Goal: Check status: Check status

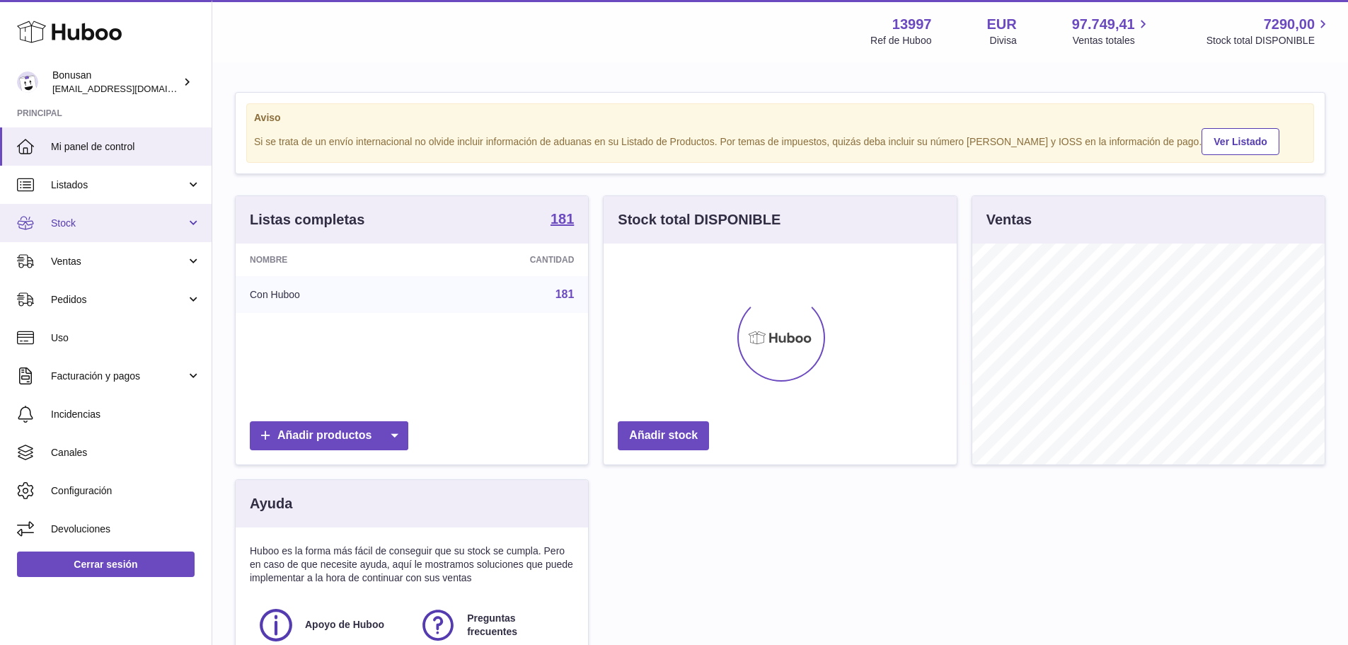
scroll to position [221, 353]
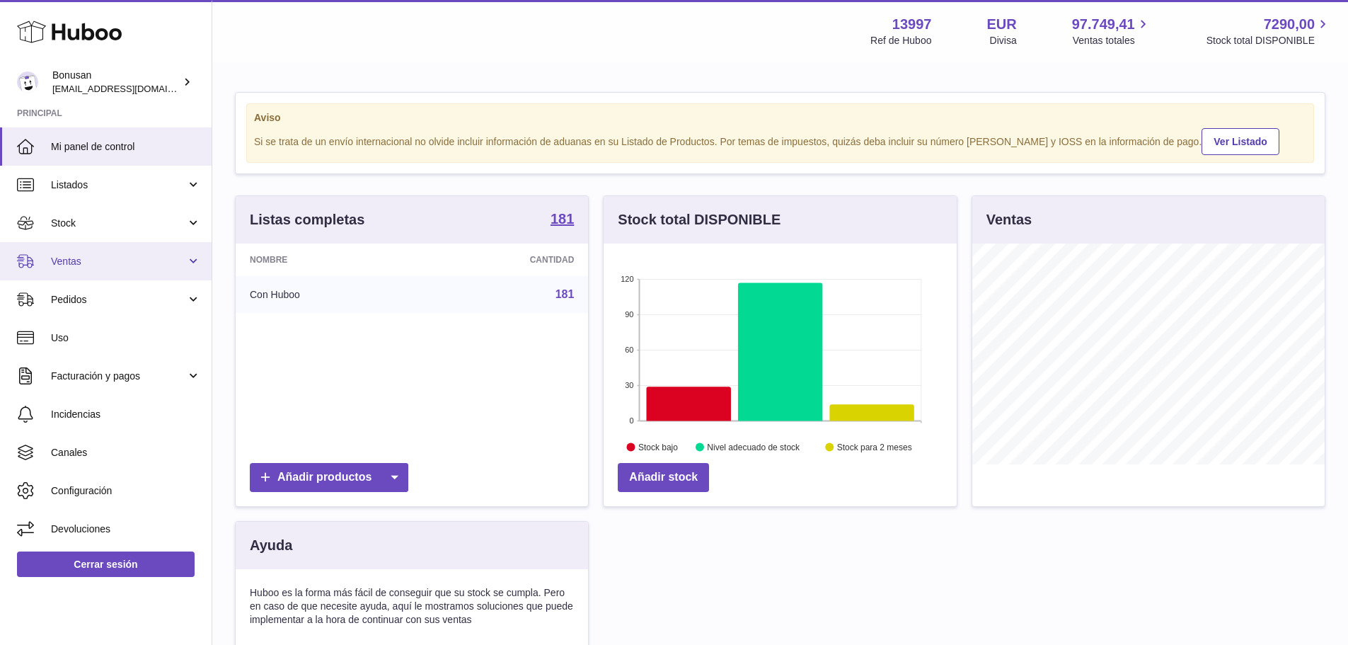
click at [92, 261] on span "Ventas" at bounding box center [118, 261] width 135 height 13
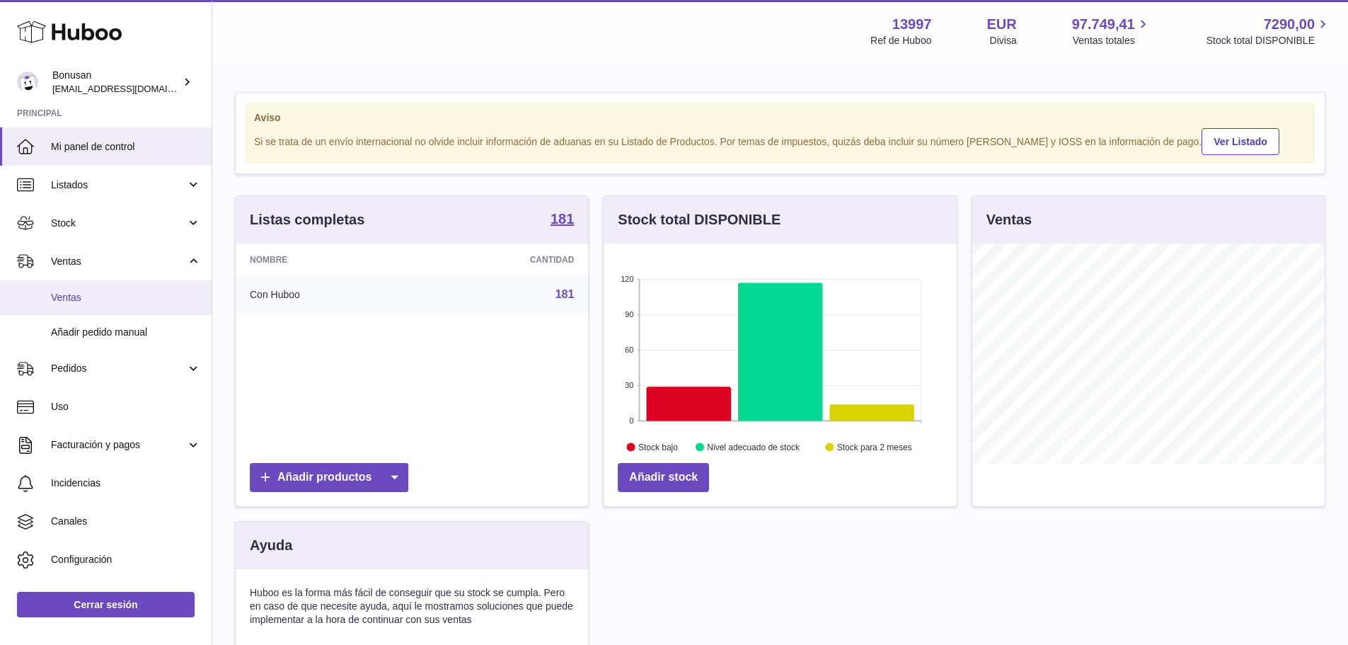
click at [90, 293] on span "Ventas" at bounding box center [126, 297] width 150 height 13
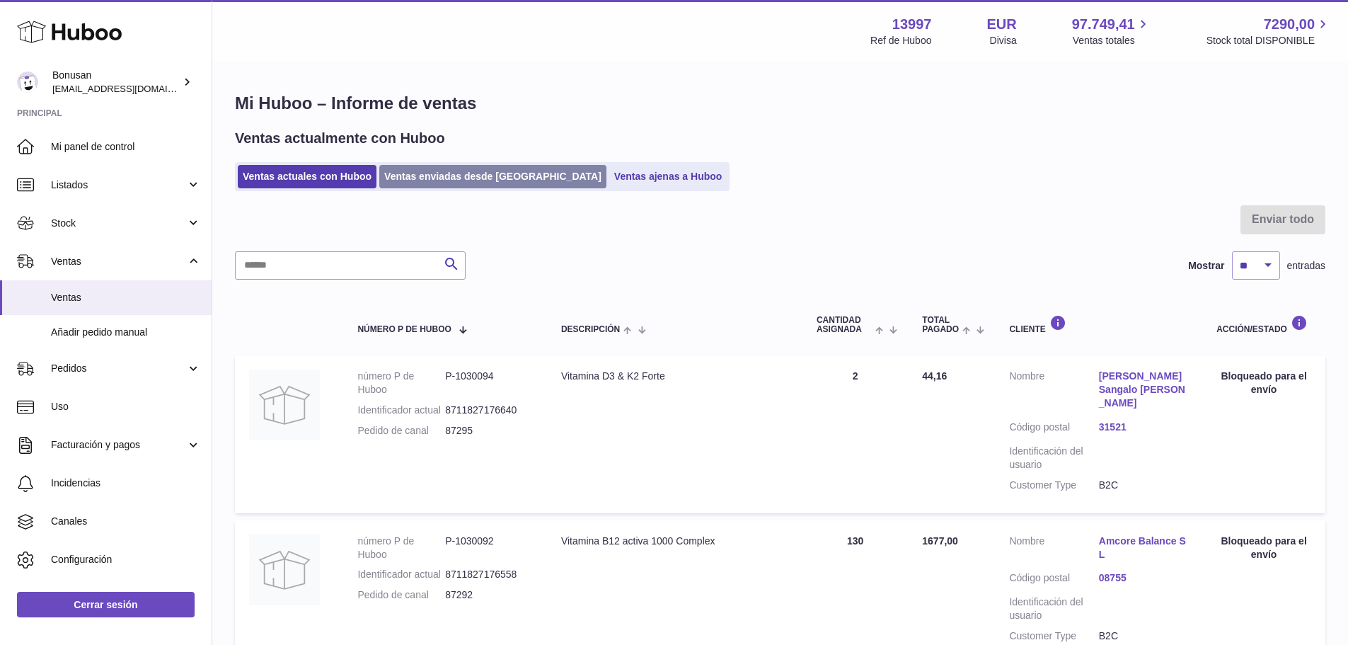
click at [422, 176] on link "Ventas enviadas desde [GEOGRAPHIC_DATA]" at bounding box center [492, 176] width 227 height 23
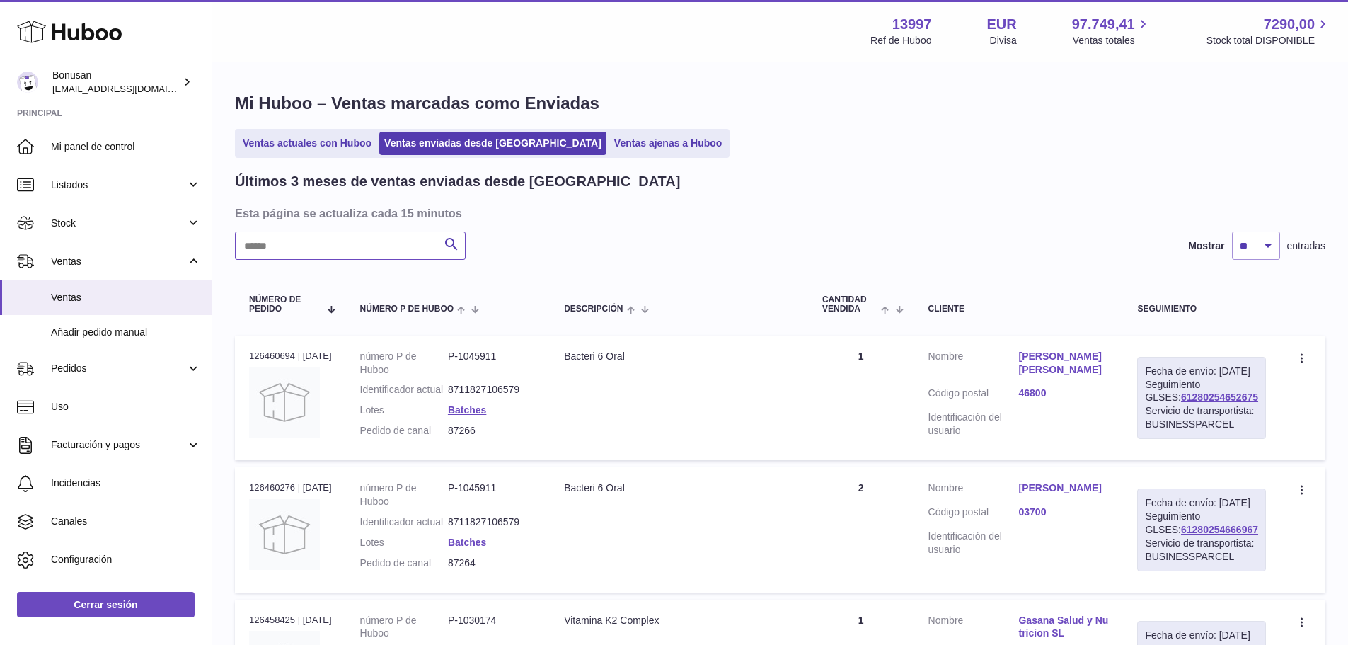
click at [394, 244] on input "text" at bounding box center [350, 245] width 231 height 28
paste input "*****"
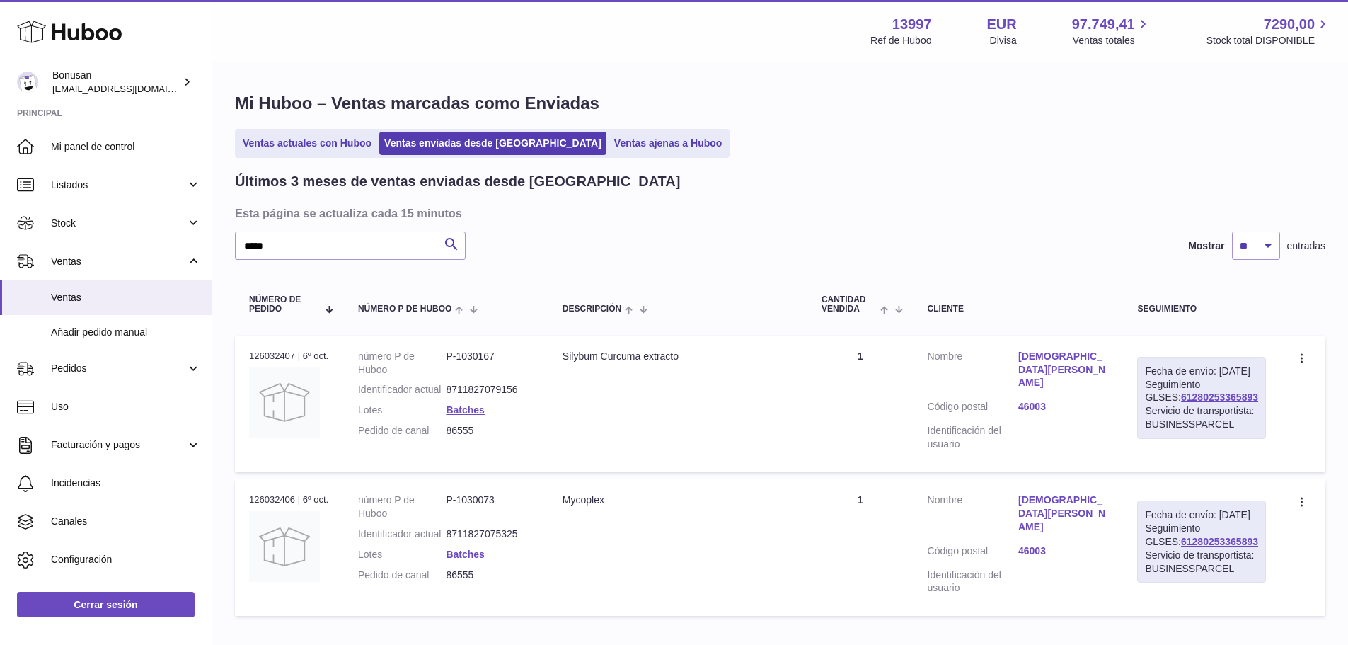
drag, startPoint x: 1245, startPoint y: 412, endPoint x: 1145, endPoint y: 412, distance: 100.5
click at [1145, 412] on td "Fecha de envío: 7º oct. 2025 Seguimiento GLSES: 61280253365893 Servicio de tran…" at bounding box center [1201, 403] width 157 height 137
copy link "61280253365893"
click at [1191, 403] on link "61280253365893" at bounding box center [1219, 396] width 77 height 11
drag, startPoint x: 183, startPoint y: 239, endPoint x: 157, endPoint y: 253, distance: 28.8
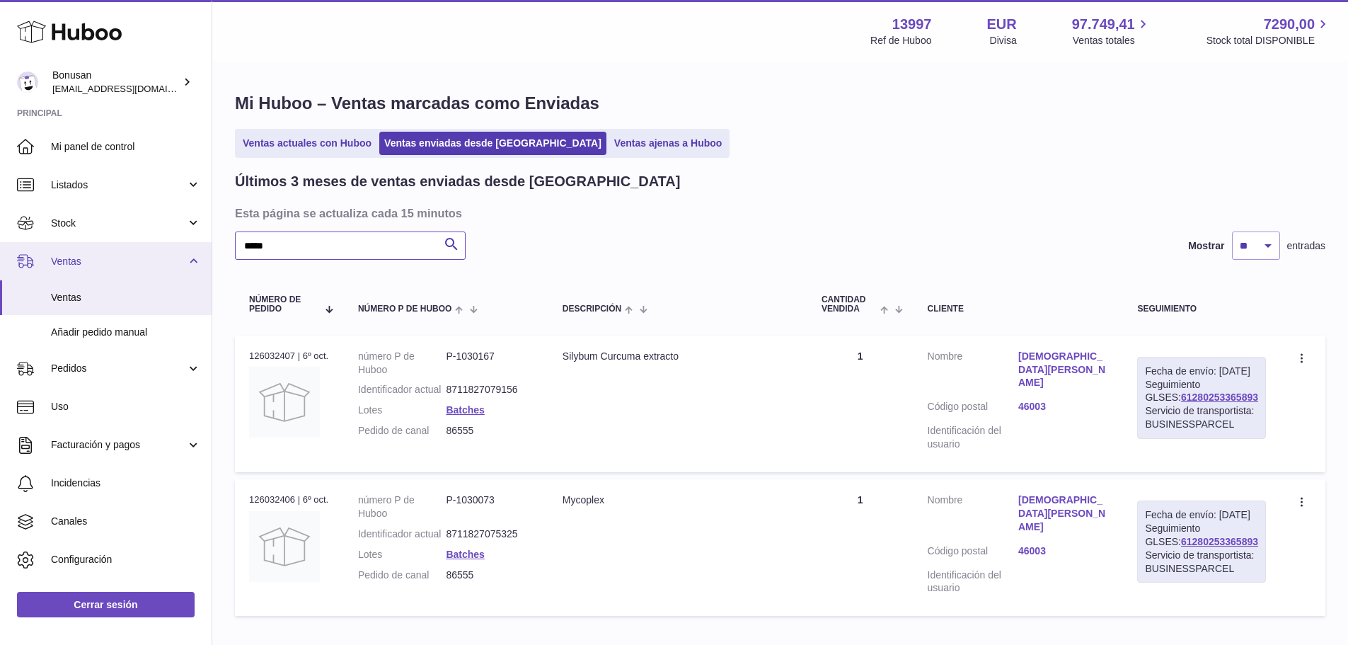
click at [156, 246] on div "Huboo Bonusan internalAdmin-13997@internal.huboo.com Principal Mi panel de cont…" at bounding box center [674, 367] width 1348 height 734
paste input "text"
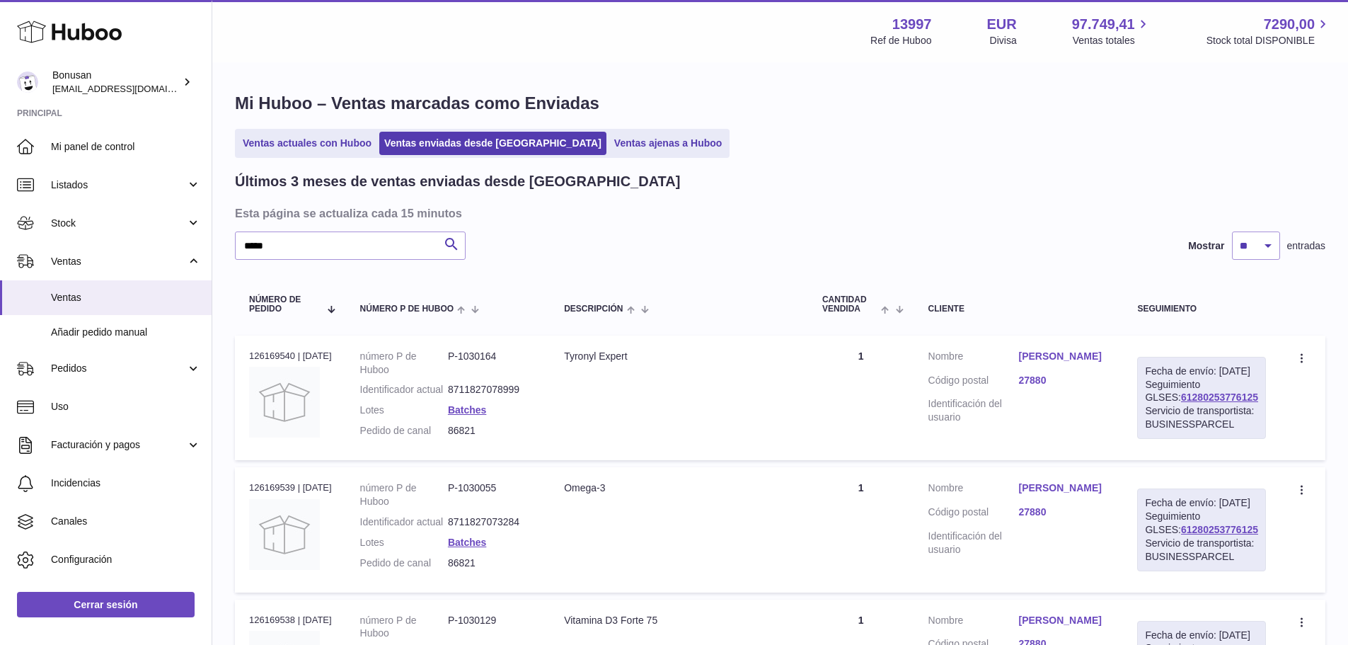
drag, startPoint x: 1236, startPoint y: 413, endPoint x: 1145, endPoint y: 414, distance: 91.3
click at [1145, 414] on div "Fecha de envío: 9º oct. 2025 Seguimiento GLSES: 61280253776125 Servicio de tran…" at bounding box center [1201, 398] width 129 height 82
copy link "61280253776125"
drag, startPoint x: 275, startPoint y: 250, endPoint x: 103, endPoint y: 264, distance: 172.5
click at [104, 264] on div "Huboo Bonusan internalAdmin-13997@internal.huboo.com Principal Mi panel de cont…" at bounding box center [674, 421] width 1348 height 843
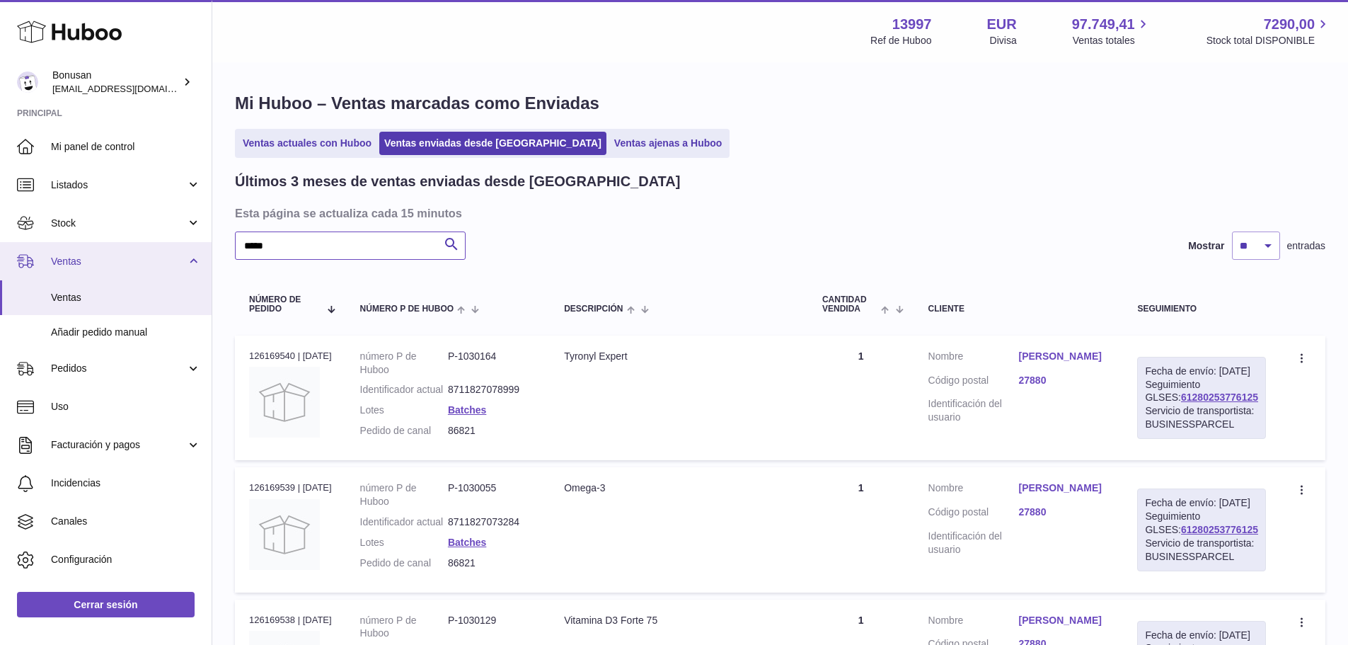
paste input "text"
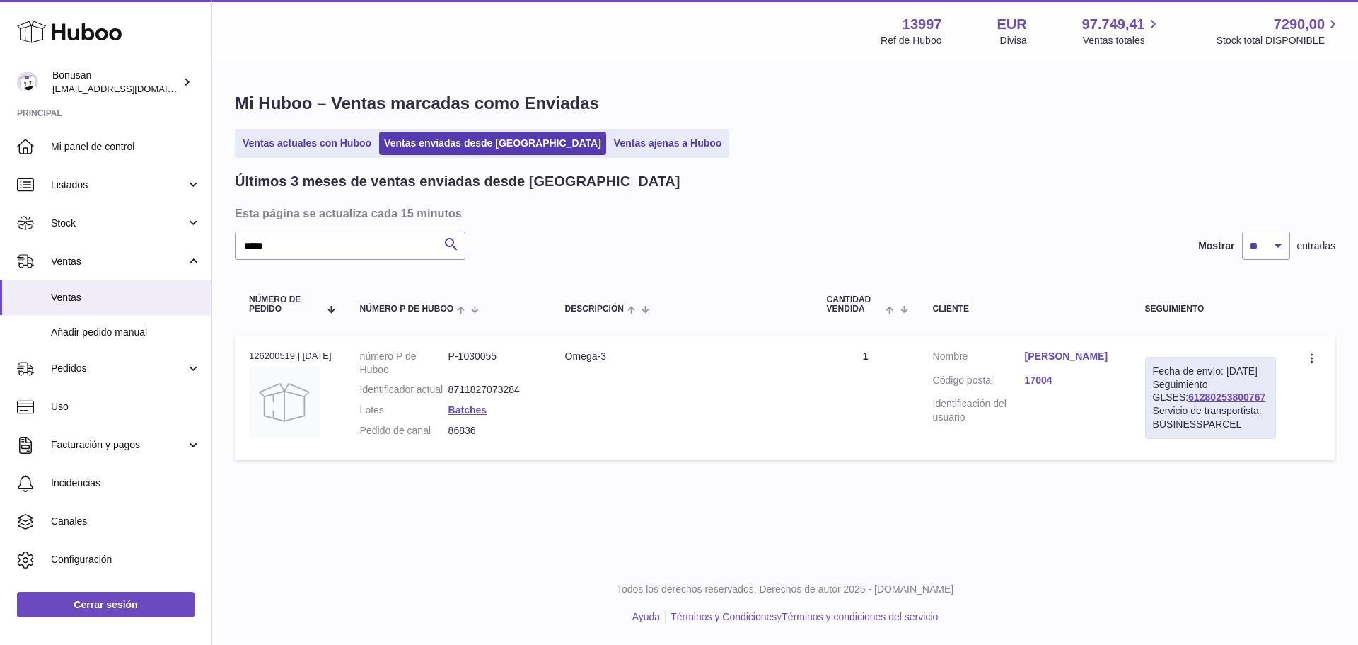
drag, startPoint x: 1243, startPoint y: 407, endPoint x: 1146, endPoint y: 408, distance: 96.9
click at [1146, 408] on div "Fecha de envío: 9º oct. 2025 Seguimiento GLSES: 61280253800767 Servicio de tran…" at bounding box center [1210, 398] width 131 height 82
copy link "61280253800767"
drag, startPoint x: 239, startPoint y: 246, endPoint x: 178, endPoint y: 250, distance: 61.8
click at [178, 250] on div "Huboo Bonusan internalAdmin-13997@internal.huboo.com Principal Mi panel de cont…" at bounding box center [679, 322] width 1358 height 645
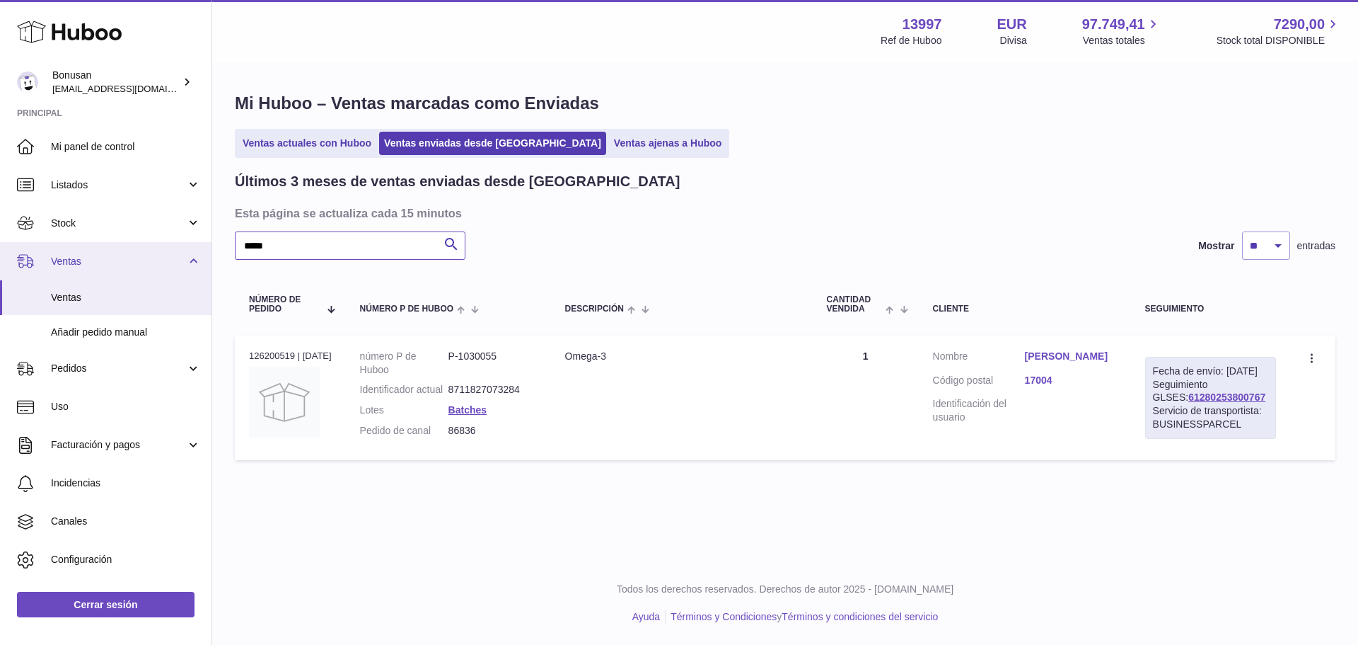
paste input "text"
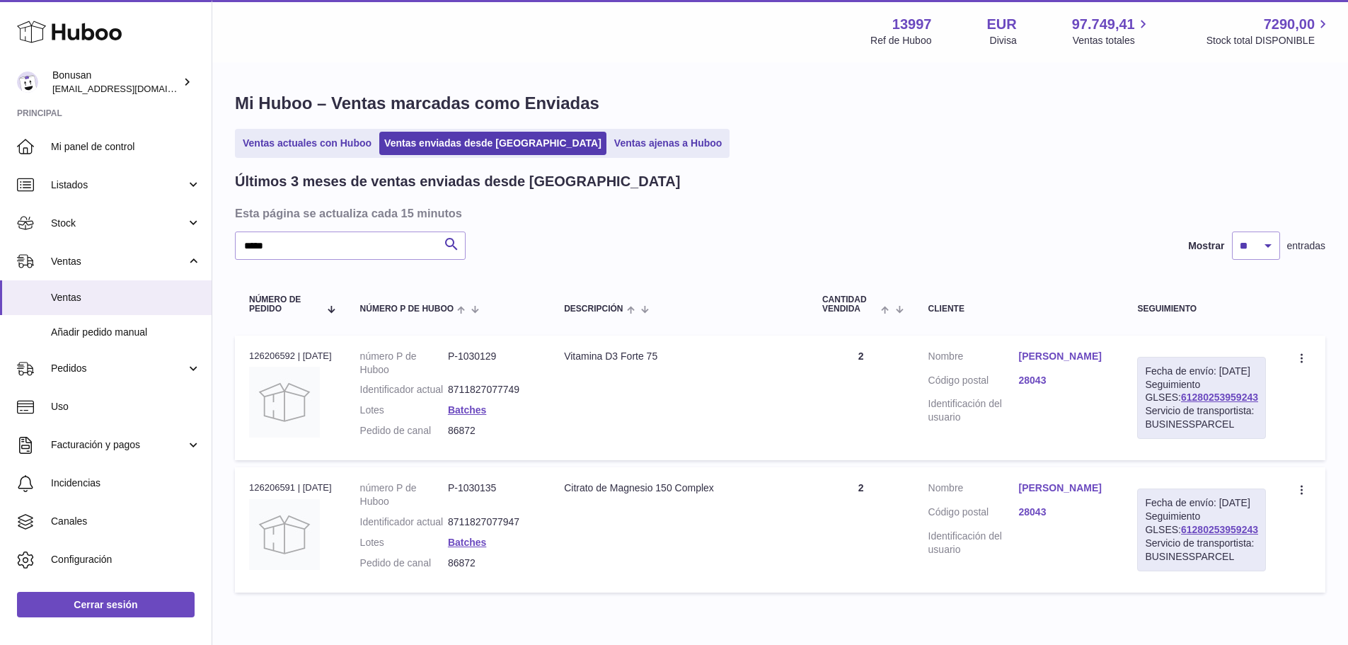
drag, startPoint x: 1242, startPoint y: 410, endPoint x: 1143, endPoint y: 415, distance: 99.9
click at [1143, 415] on td "Fecha de envío: 10º oct. 2025 Seguimiento GLSES: 61280253959243 Servicio de tra…" at bounding box center [1201, 397] width 157 height 125
copy link "61280253959243"
drag, startPoint x: 228, startPoint y: 236, endPoint x: 127, endPoint y: 233, distance: 100.5
click at [127, 233] on div "Huboo Bonusan internalAdmin-13997@internal.huboo.com Principal Mi panel de cont…" at bounding box center [674, 355] width 1348 height 710
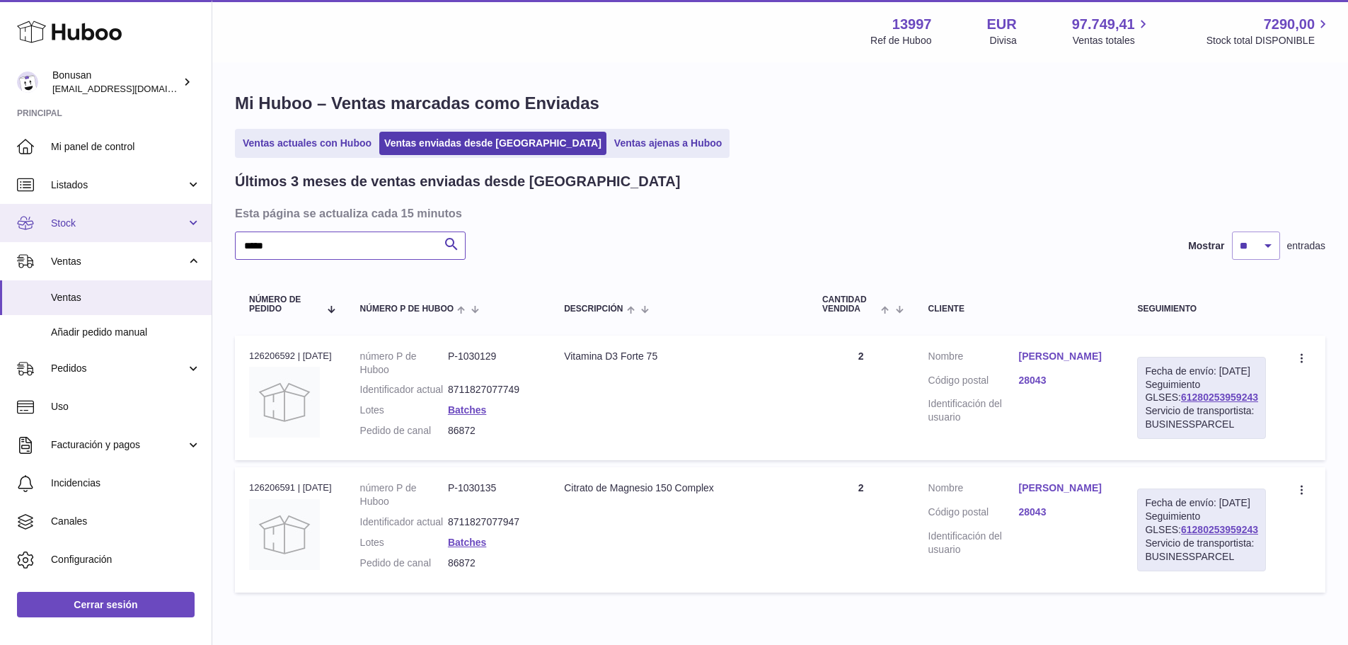
paste input "text"
type input "*****"
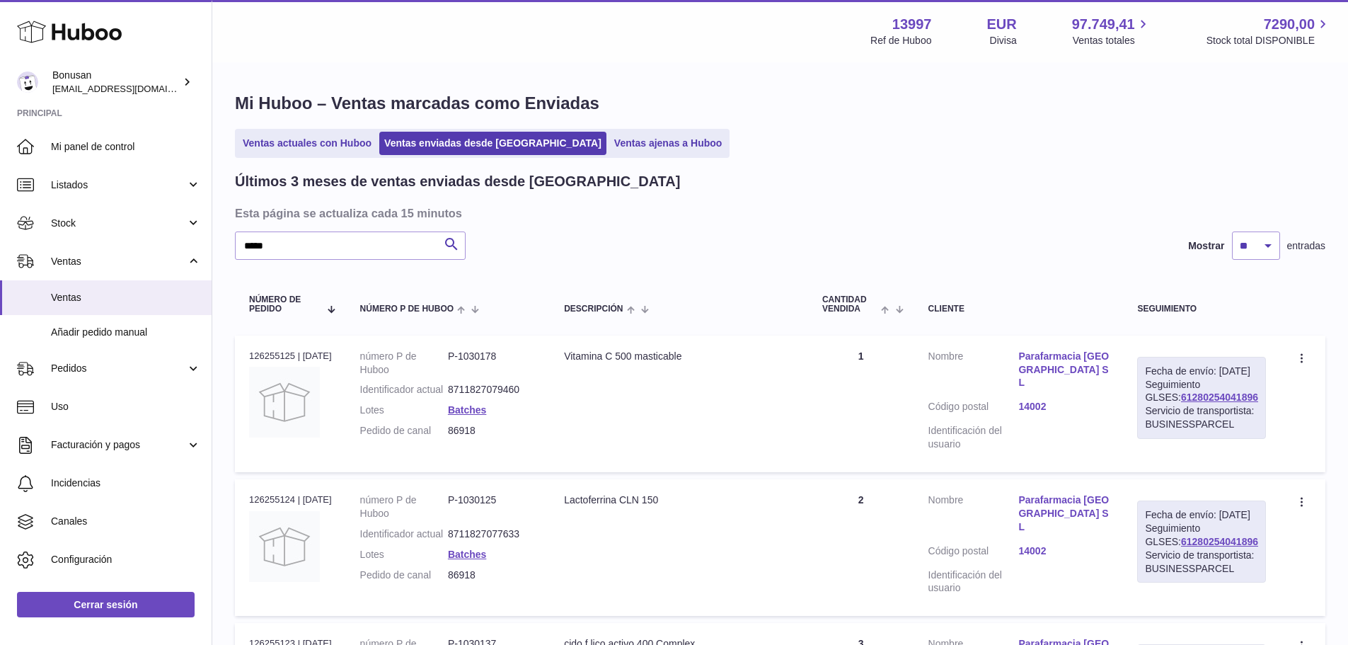
drag, startPoint x: 1241, startPoint y: 410, endPoint x: 1145, endPoint y: 410, distance: 95.5
click at [1145, 410] on td "Fecha de envío: 10º oct. 2025 Seguimiento GLSES: 61280254041896 Servicio de tra…" at bounding box center [1201, 403] width 157 height 137
copy link "61280254041896"
